Goal: Information Seeking & Learning: Learn about a topic

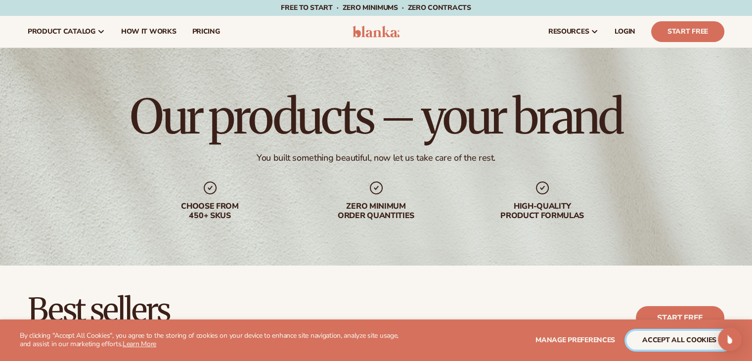
click at [641, 340] on button "accept all cookies" at bounding box center [679, 340] width 106 height 19
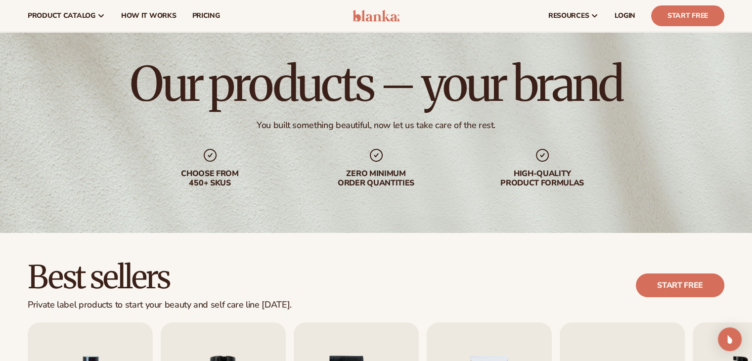
scroll to position [30, 0]
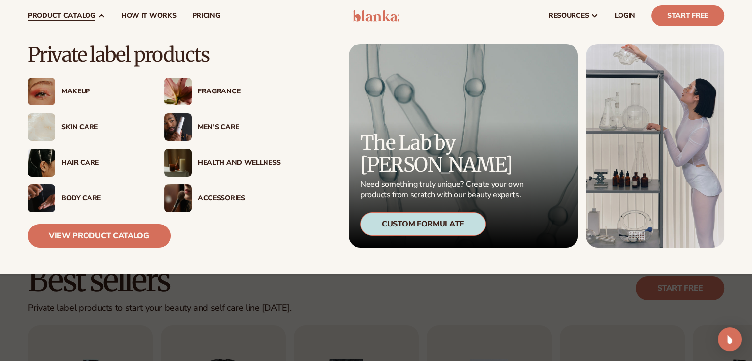
click at [100, 19] on icon at bounding box center [101, 16] width 8 height 8
click at [90, 126] on div "Skin Care" at bounding box center [102, 127] width 83 height 8
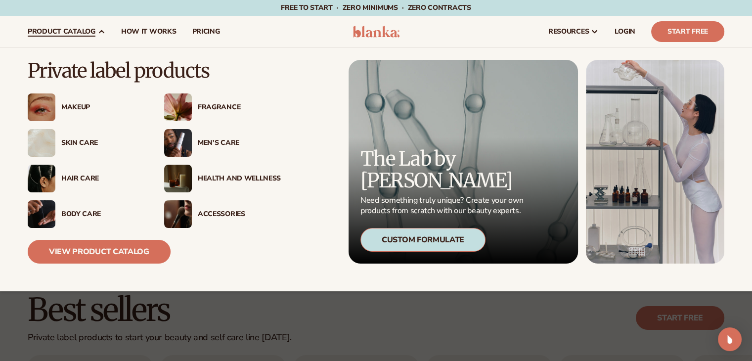
click at [80, 142] on div "Skin Care" at bounding box center [102, 143] width 83 height 8
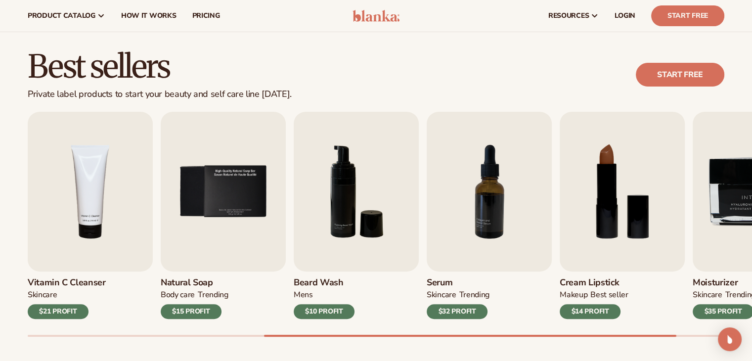
scroll to position [233, 0]
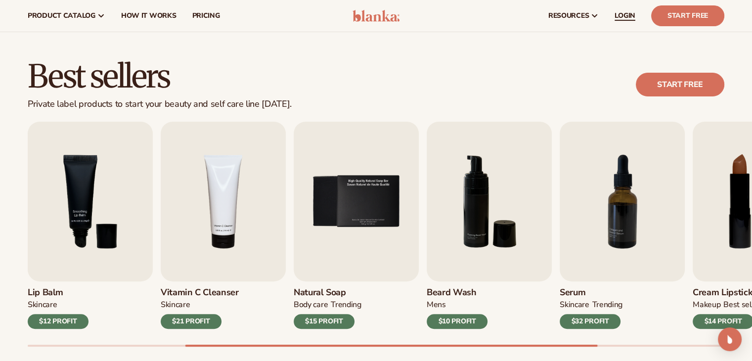
click at [627, 8] on link "LOGIN" at bounding box center [625, 16] width 37 height 32
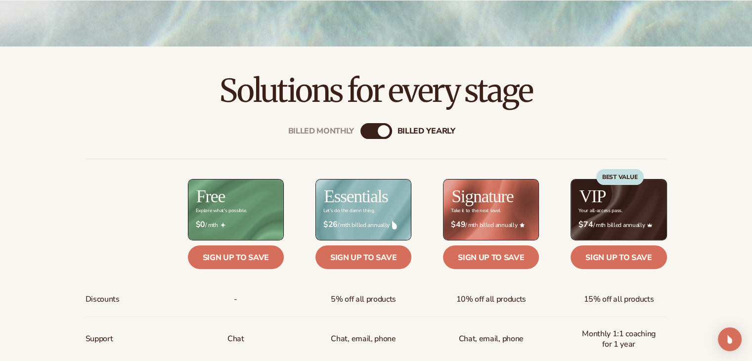
scroll to position [272, 0]
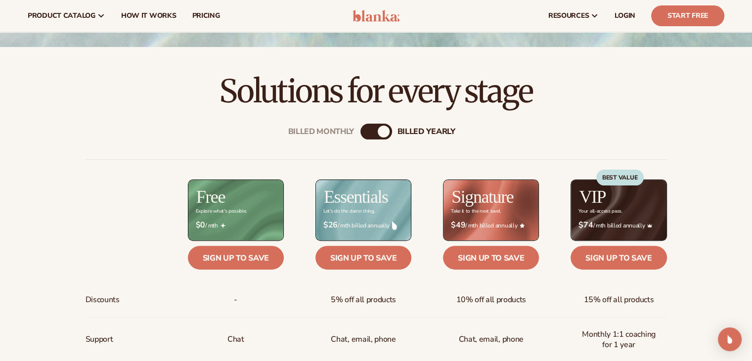
click at [374, 131] on div "Billed Monthly billed Yearly" at bounding box center [376, 132] width 32 height 16
click at [388, 132] on div "billed Yearly" at bounding box center [384, 132] width 12 height 12
drag, startPoint x: 388, startPoint y: 132, endPoint x: 303, endPoint y: 119, distance: 85.9
drag, startPoint x: 344, startPoint y: 123, endPoint x: 384, endPoint y: 131, distance: 40.9
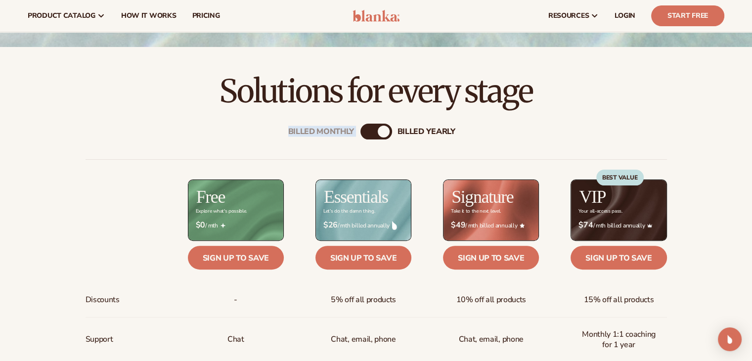
click at [384, 131] on div "billed Yearly" at bounding box center [384, 132] width 12 height 12
click at [378, 97] on h2 "Solutions for every stage" at bounding box center [376, 91] width 697 height 33
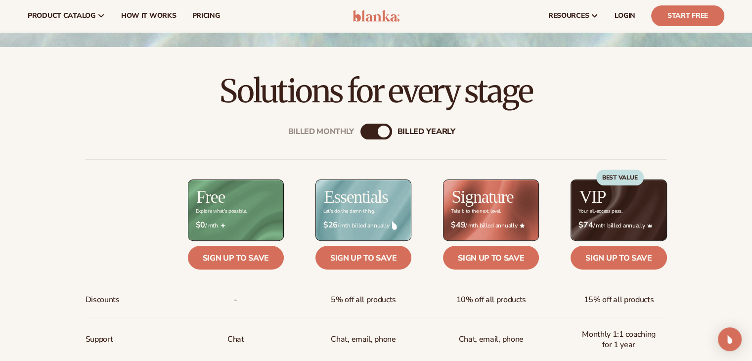
click at [380, 133] on div "billed Yearly" at bounding box center [384, 132] width 12 height 12
drag, startPoint x: 380, startPoint y: 133, endPoint x: 350, endPoint y: 134, distance: 29.7
click at [360, 134] on div "Billed Monthly billed Yearly" at bounding box center [376, 132] width 32 height 16
click at [375, 131] on div "Billed Monthly billed Yearly" at bounding box center [376, 132] width 32 height 16
drag, startPoint x: 375, startPoint y: 131, endPoint x: 383, endPoint y: 130, distance: 8.0
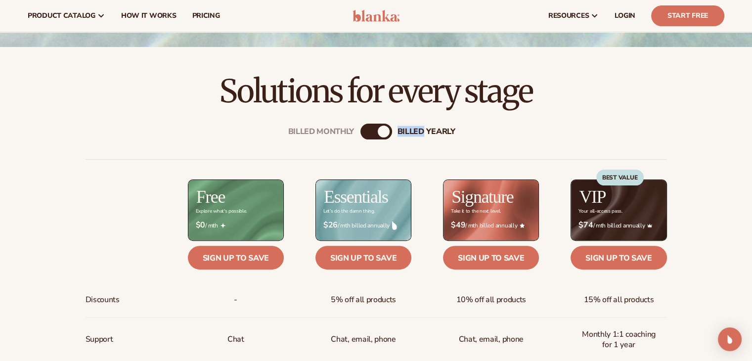
click at [383, 130] on div "Billed Monthly billed Yearly" at bounding box center [376, 132] width 32 height 16
click at [383, 130] on div "billed Yearly" at bounding box center [384, 132] width 12 height 12
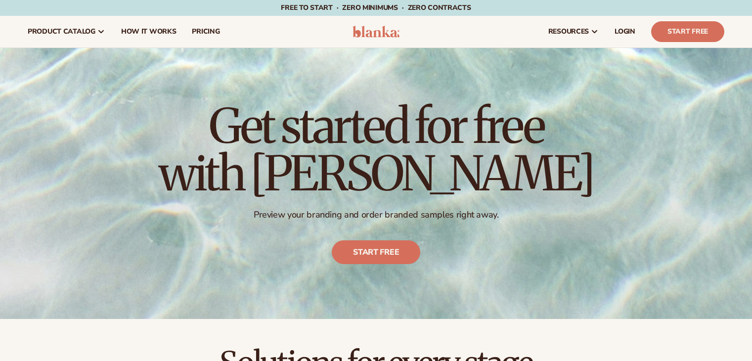
scroll to position [272, 0]
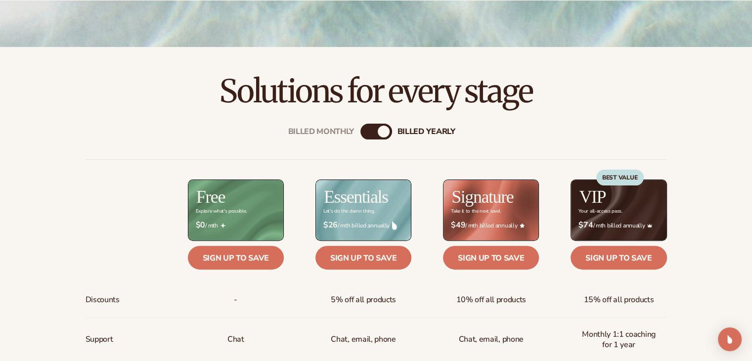
click at [380, 130] on div "billed Yearly" at bounding box center [384, 132] width 12 height 12
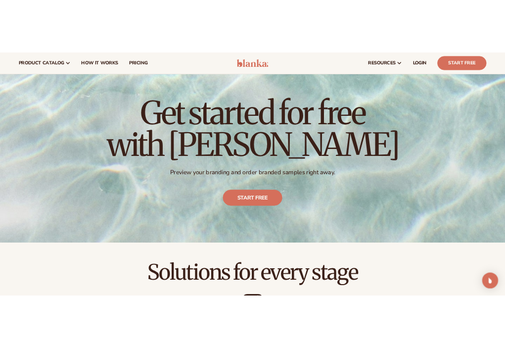
scroll to position [0, 0]
